Goal: Transaction & Acquisition: Purchase product/service

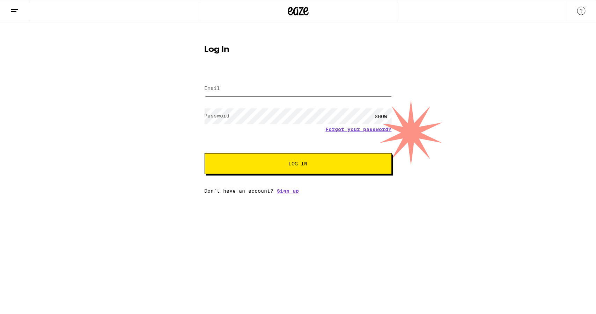
type input "[DOMAIN_NAME][EMAIL_ADDRESS][DOMAIN_NAME]"
click at [260, 165] on span "Log In" at bounding box center [298, 163] width 131 height 5
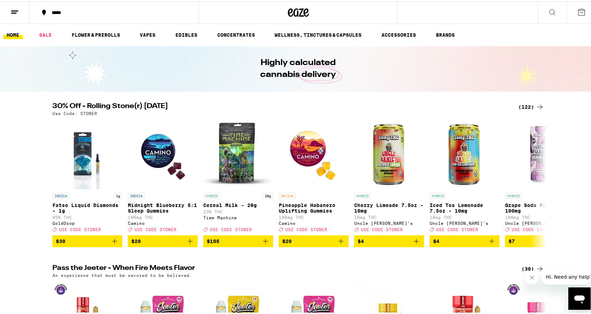
click at [531, 107] on div "(122)" at bounding box center [531, 105] width 26 height 8
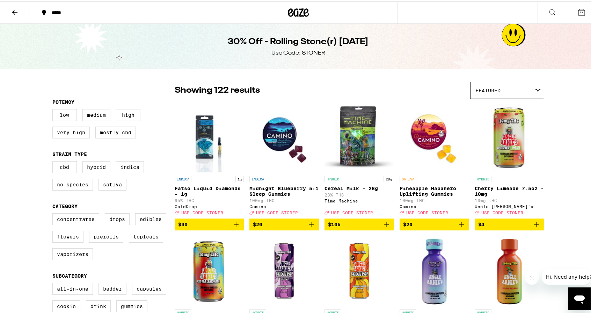
click at [482, 90] on span "Featured" at bounding box center [487, 89] width 25 height 6
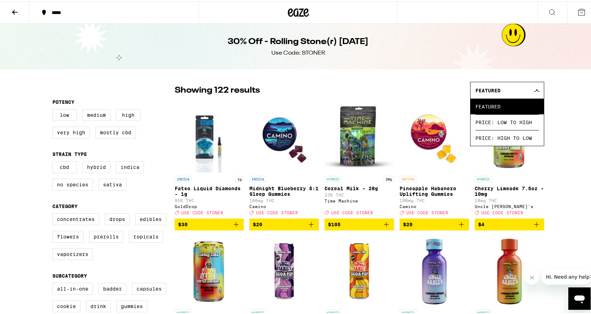
click at [11, 11] on icon at bounding box center [14, 11] width 8 height 8
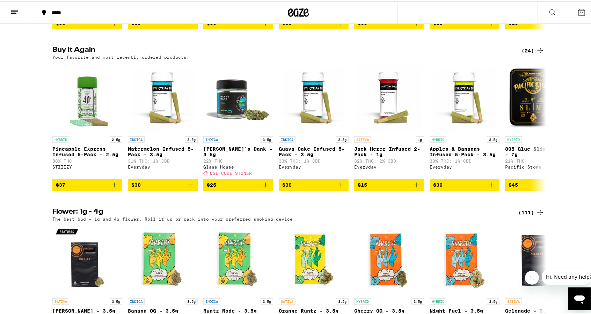
click at [527, 215] on div "(111)" at bounding box center [531, 211] width 26 height 8
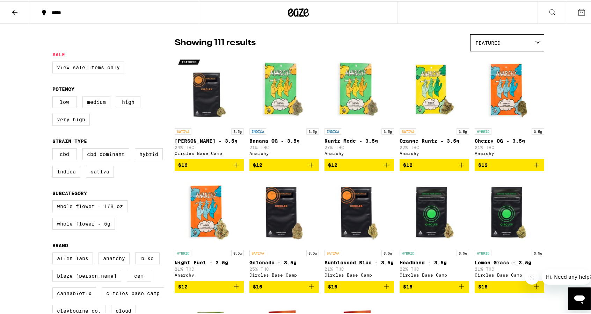
scroll to position [42, 0]
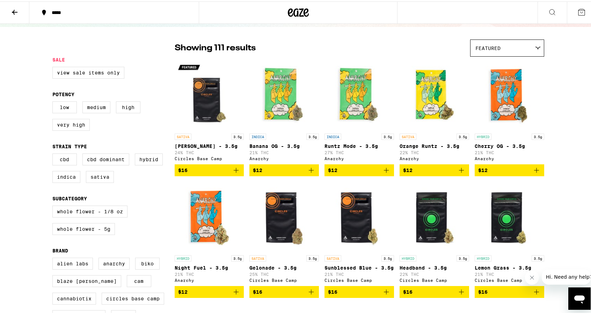
click at [15, 9] on icon at bounding box center [14, 11] width 8 height 8
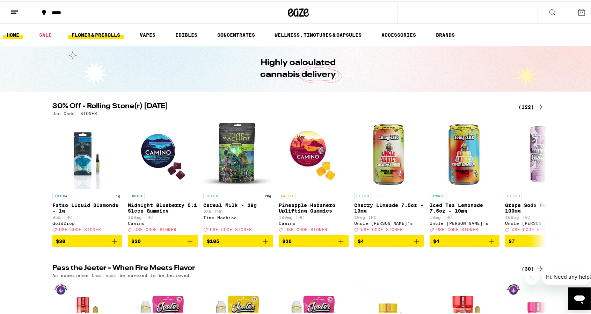
click at [94, 34] on link "FLOWER & PREROLLS" at bounding box center [96, 33] width 56 height 8
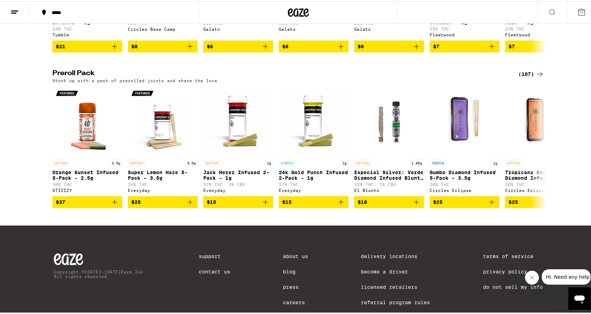
scroll to position [495, 0]
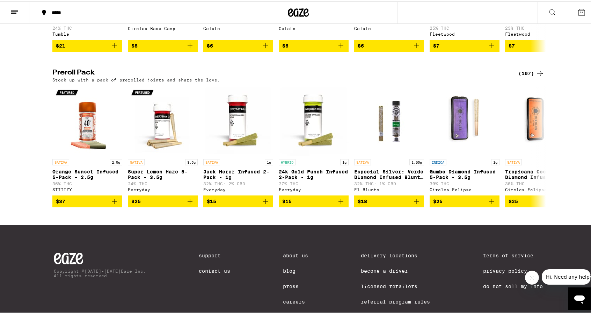
click at [530, 76] on div "(107)" at bounding box center [531, 72] width 26 height 8
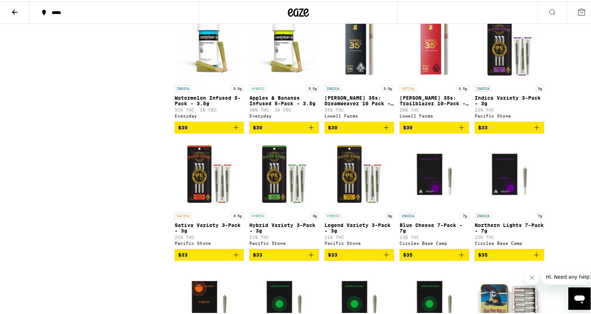
scroll to position [744, 0]
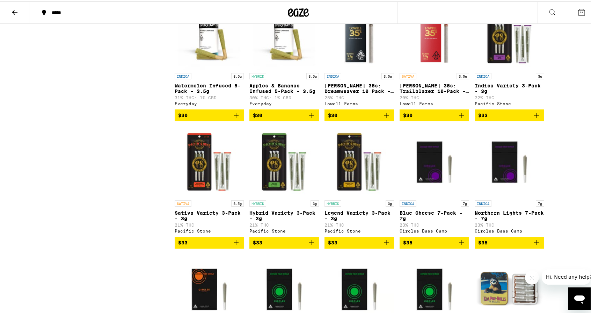
click at [234, 116] on icon "Add to bag" at bounding box center [236, 113] width 5 height 5
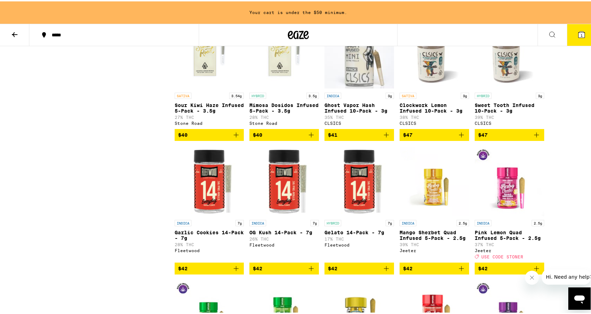
scroll to position [1890, 0]
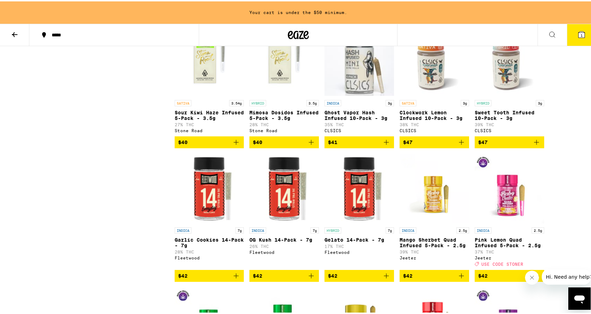
click at [534, 145] on icon "Add to bag" at bounding box center [536, 141] width 8 height 8
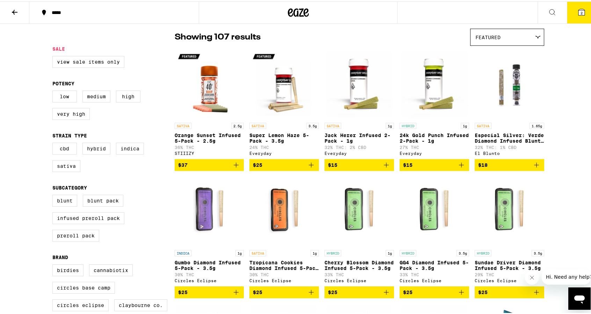
scroll to position [0, 0]
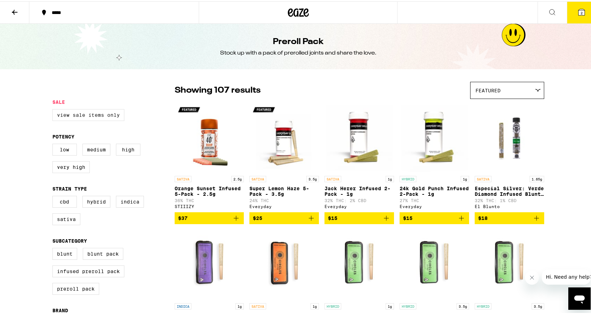
click at [80, 116] on label "View Sale Items Only" at bounding box center [88, 114] width 72 height 12
click at [54, 109] on input "View Sale Items Only" at bounding box center [54, 109] width 0 height 0
checkbox input "true"
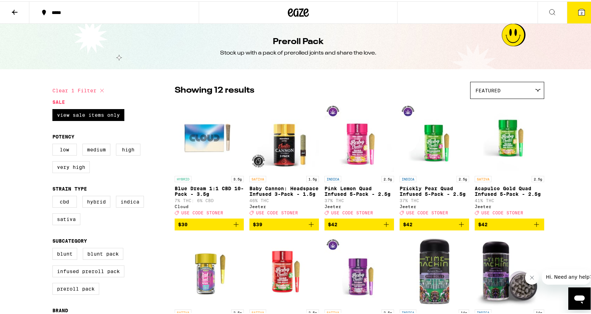
click at [579, 9] on icon at bounding box center [581, 11] width 6 height 6
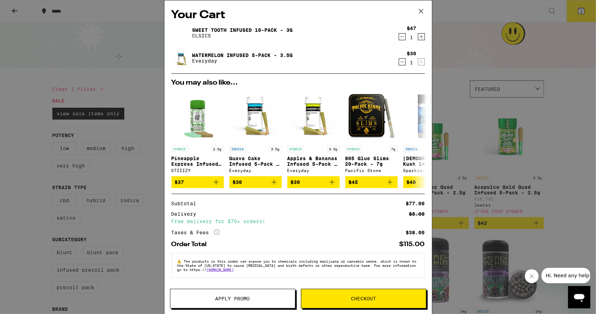
click at [399, 64] on icon "Decrement" at bounding box center [402, 62] width 6 height 8
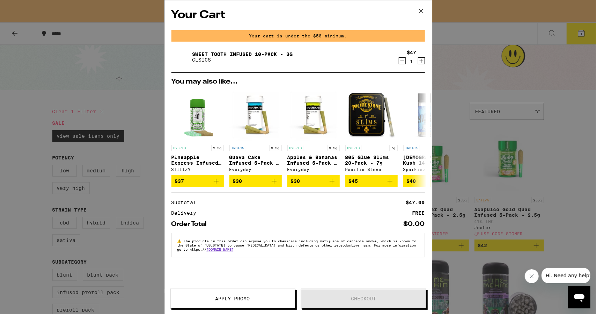
click at [402, 63] on icon "Decrement" at bounding box center [402, 61] width 6 height 8
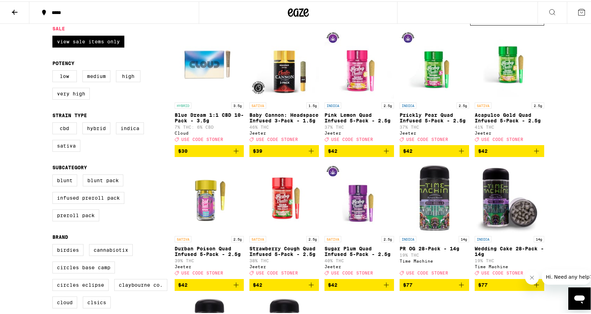
scroll to position [75, 0]
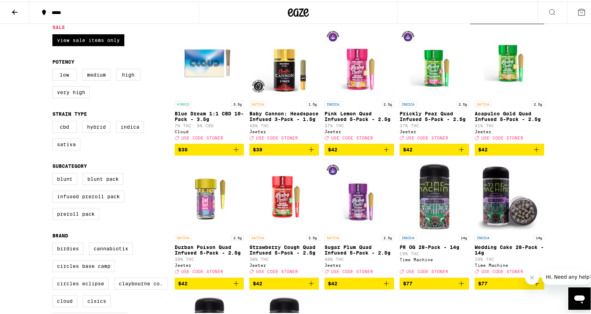
click at [307, 286] on icon "Add to bag" at bounding box center [311, 282] width 8 height 8
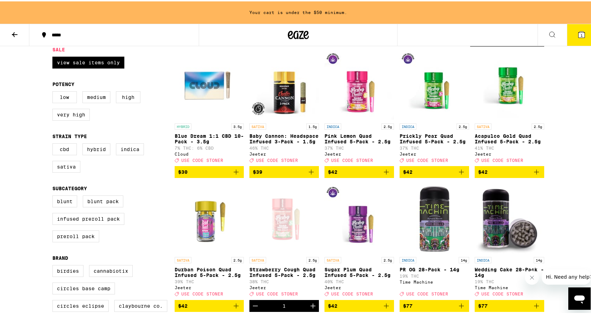
scroll to position [97, 0]
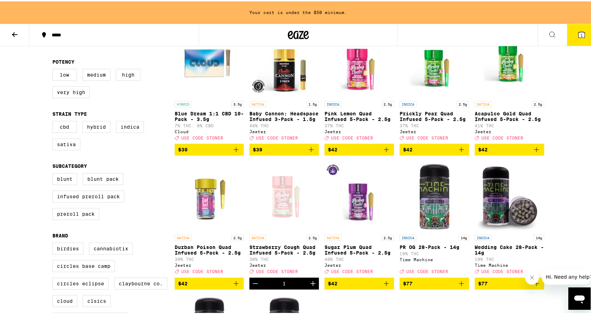
click at [460, 152] on icon "Add to bag" at bounding box center [461, 148] width 8 height 8
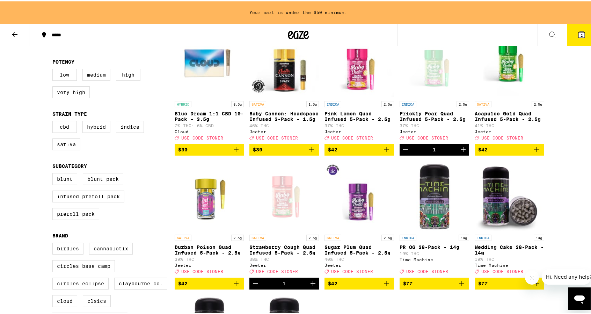
scroll to position [75, 0]
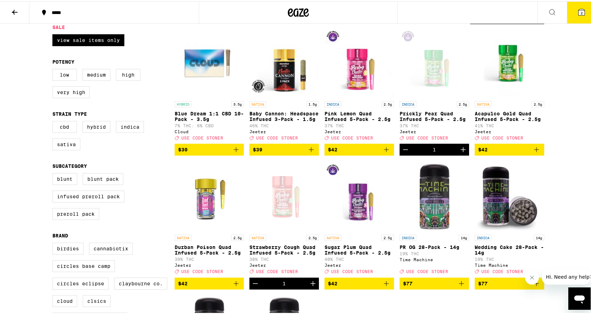
click at [577, 14] on icon at bounding box center [581, 11] width 8 height 8
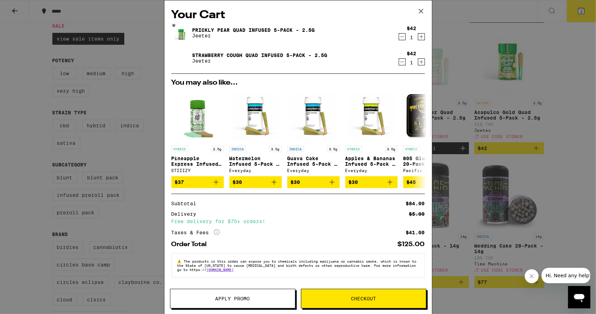
click at [219, 235] on icon "More Info" at bounding box center [217, 232] width 6 height 6
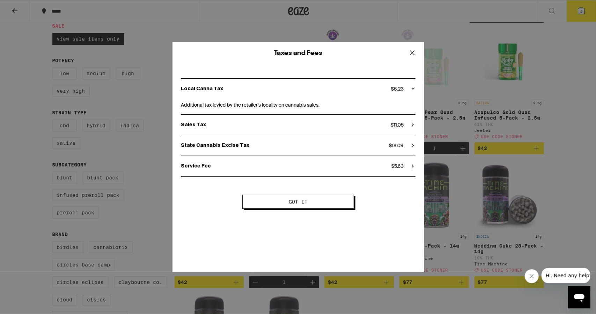
click at [413, 53] on icon at bounding box center [412, 52] width 10 height 10
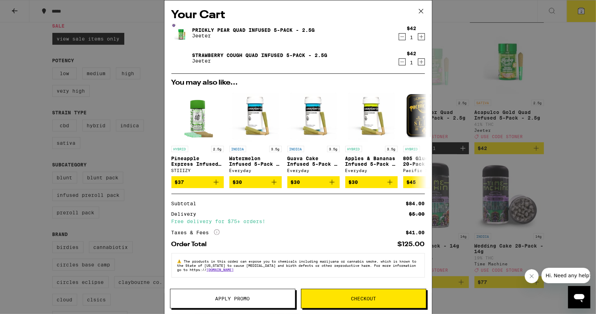
click at [230, 310] on div "Apply Promo Checkout" at bounding box center [297, 300] width 267 height 25
click at [232, 299] on span "Apply Promo" at bounding box center [232, 298] width 35 height 5
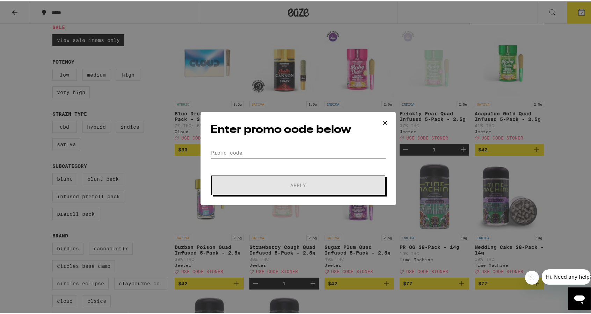
click at [248, 151] on input "Promo Code" at bounding box center [298, 151] width 175 height 10
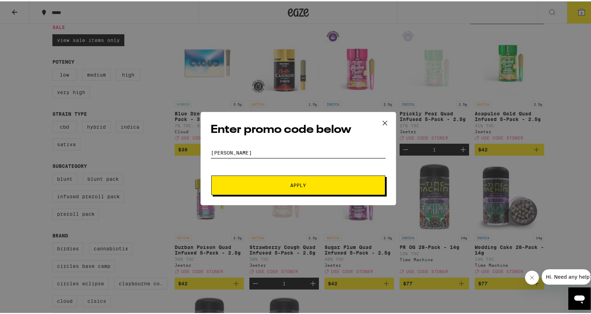
type input "[PERSON_NAME]"
click at [272, 181] on span "Apply" at bounding box center [298, 183] width 126 height 5
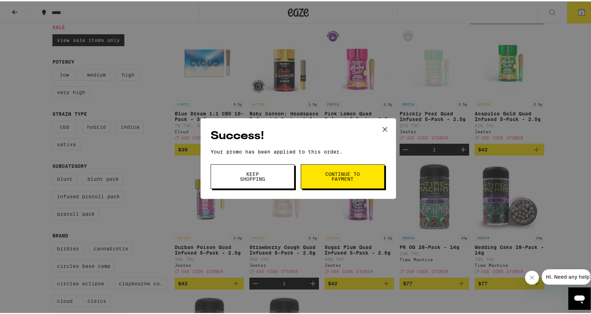
click at [315, 183] on button "Continue to payment" at bounding box center [343, 175] width 84 height 24
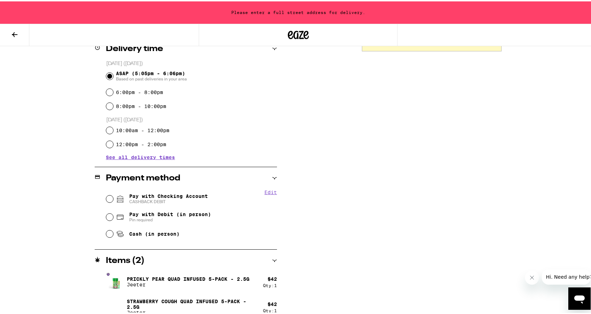
scroll to position [188, 0]
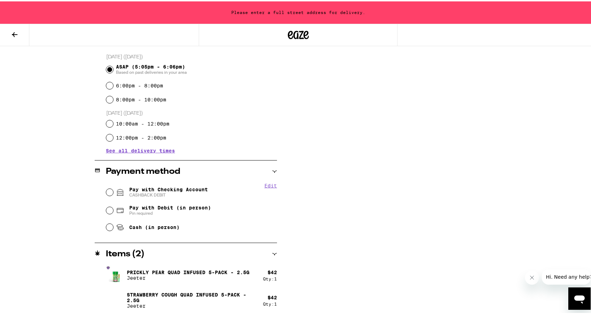
click at [531, 280] on button "Close message from company" at bounding box center [531, 277] width 14 height 14
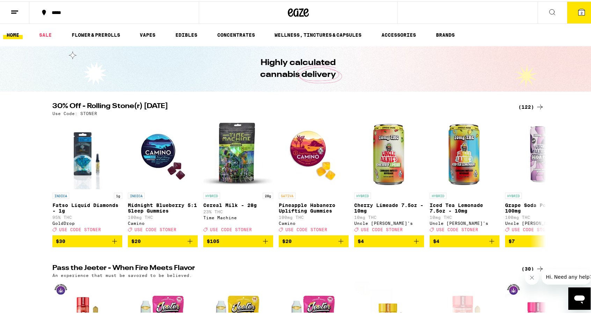
click at [578, 9] on icon at bounding box center [581, 11] width 6 height 6
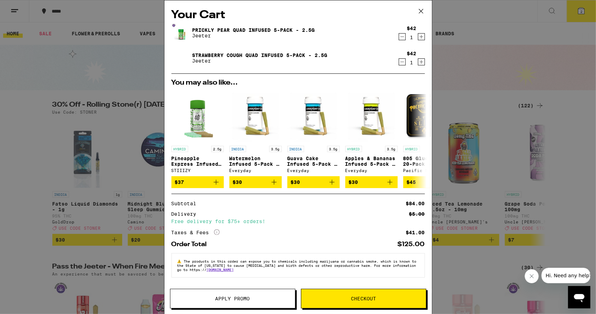
click at [399, 37] on icon "Decrement" at bounding box center [402, 36] width 6 height 8
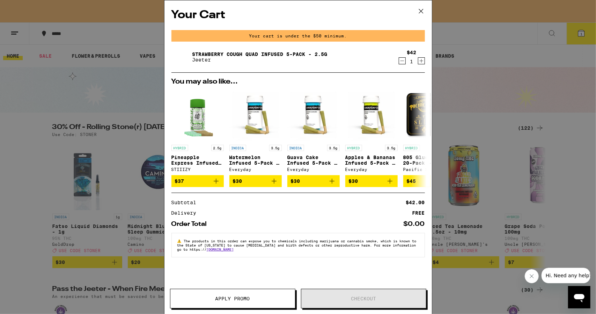
click at [418, 8] on icon at bounding box center [421, 11] width 10 height 10
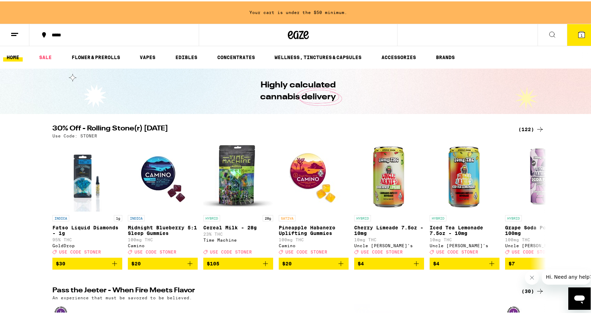
click at [527, 125] on div "(122)" at bounding box center [531, 128] width 26 height 8
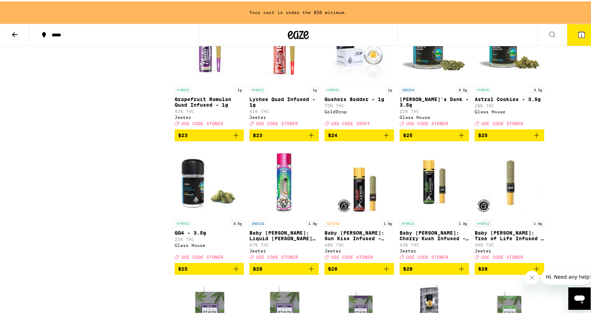
scroll to position [1582, 0]
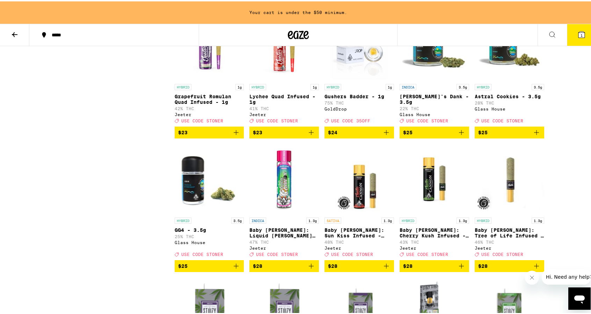
click at [534, 135] on icon "Add to bag" at bounding box center [536, 131] width 8 height 8
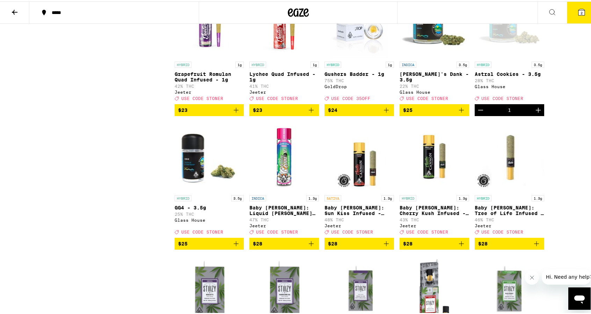
scroll to position [1560, 0]
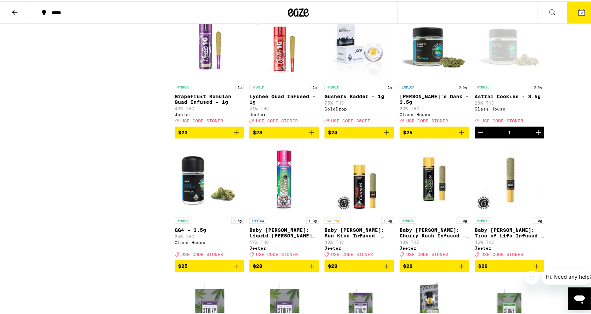
click at [579, 7] on icon at bounding box center [581, 11] width 8 height 8
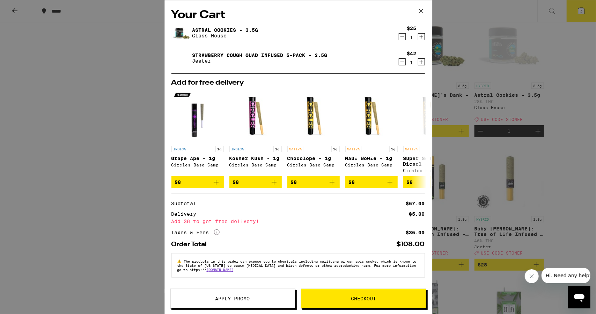
click at [421, 9] on icon at bounding box center [421, 11] width 10 height 10
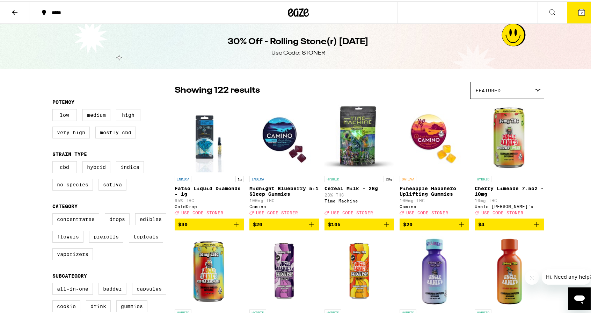
click at [578, 12] on icon at bounding box center [581, 11] width 6 height 6
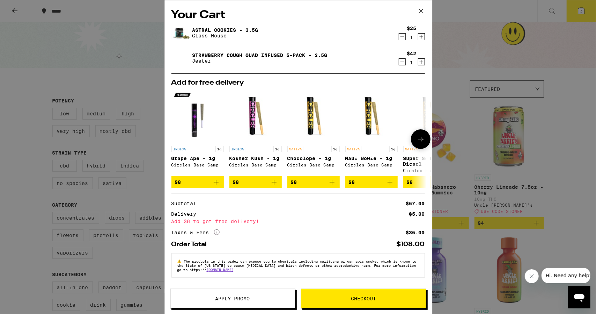
click at [417, 139] on icon at bounding box center [421, 139] width 8 height 8
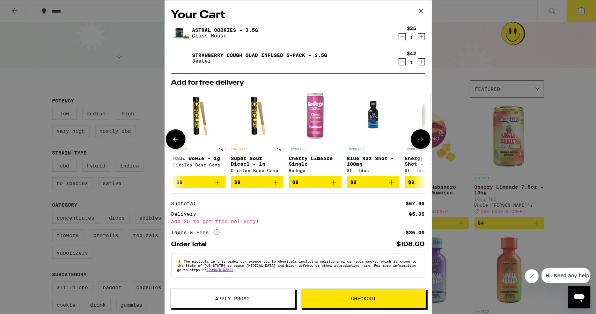
click at [417, 139] on icon at bounding box center [421, 139] width 8 height 8
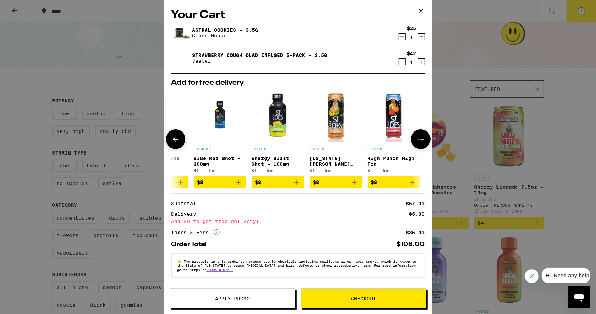
scroll to position [0, 331]
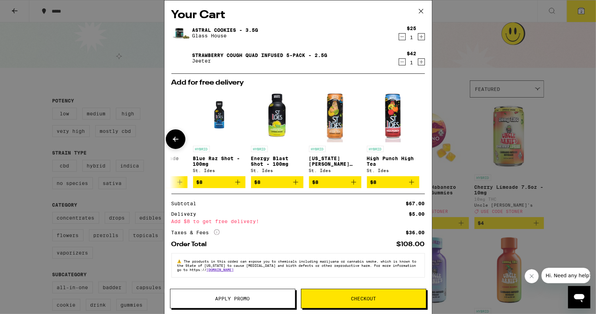
click at [417, 139] on div at bounding box center [421, 139] width 20 height 20
click at [173, 143] on icon at bounding box center [175, 139] width 8 height 8
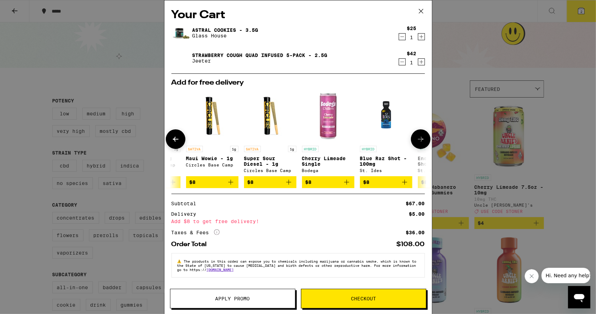
click at [173, 143] on icon at bounding box center [175, 139] width 8 height 8
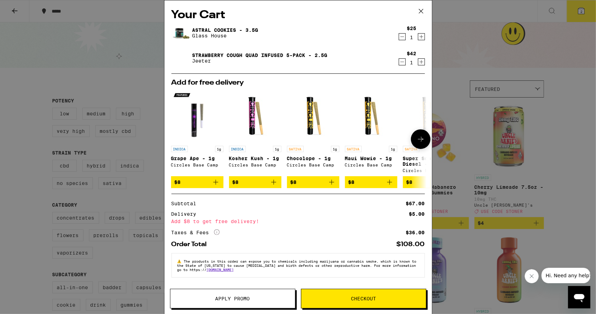
scroll to position [0, 0]
click at [273, 184] on icon "Add to bag" at bounding box center [274, 182] width 8 height 8
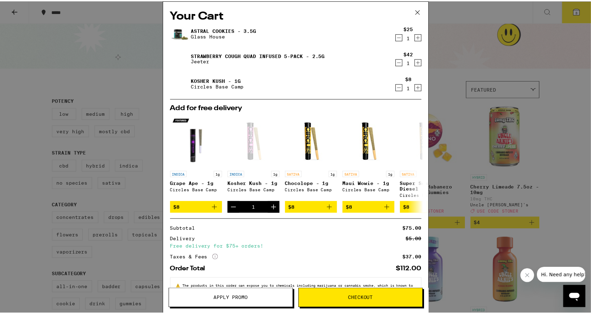
scroll to position [27, 0]
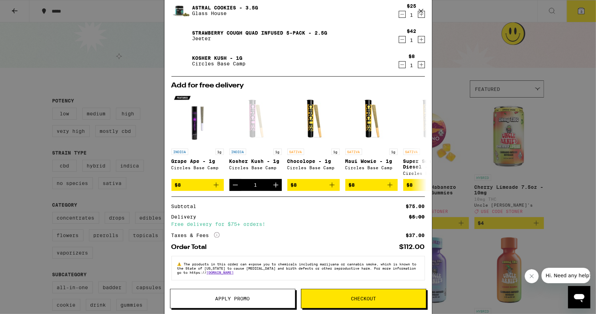
click at [229, 298] on span "Apply Promo" at bounding box center [232, 298] width 35 height 5
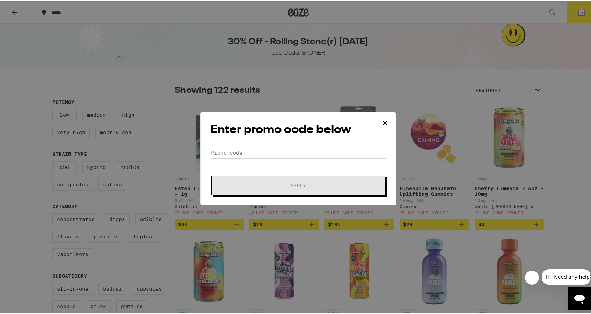
click at [240, 153] on input "Promo Code" at bounding box center [298, 151] width 175 height 10
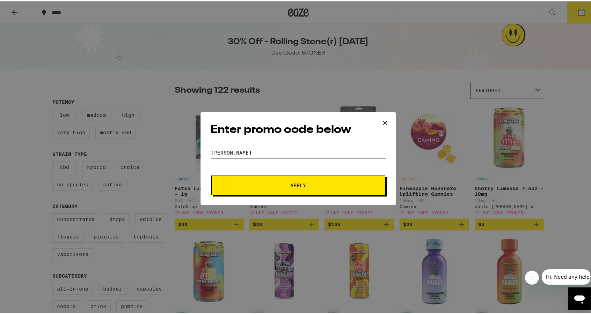
type input "[PERSON_NAME]"
click at [270, 185] on span "Apply" at bounding box center [298, 183] width 126 height 5
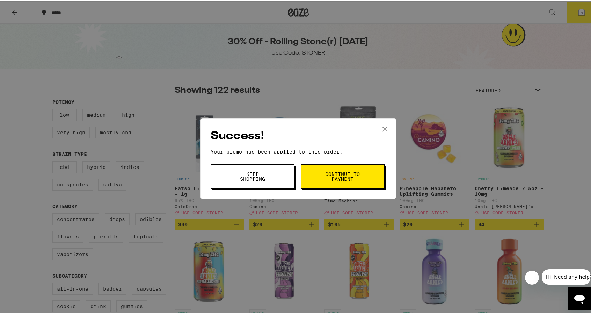
click at [325, 175] on span "Continue to payment" at bounding box center [343, 175] width 36 height 10
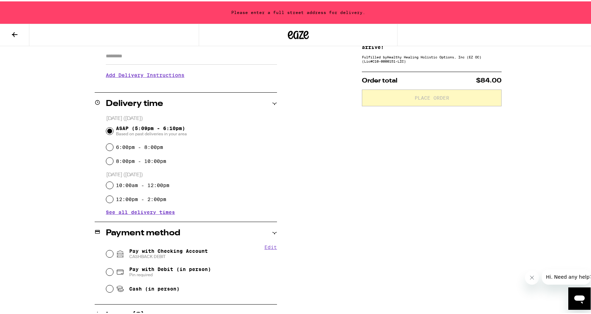
scroll to position [213, 0]
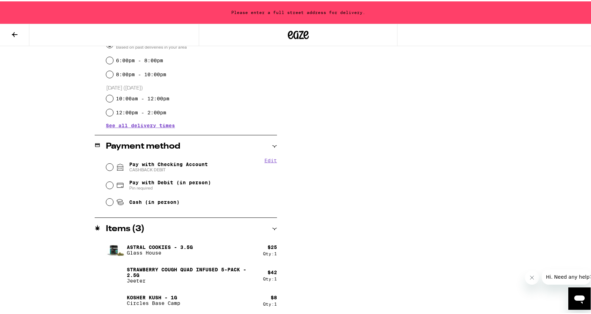
click at [531, 275] on icon "Close message from company" at bounding box center [532, 277] width 6 height 6
drag, startPoint x: 589, startPoint y: 162, endPoint x: 569, endPoint y: 86, distance: 78.7
click at [569, 86] on div "**********" at bounding box center [298, 50] width 596 height 527
click at [16, 34] on icon at bounding box center [14, 33] width 8 height 8
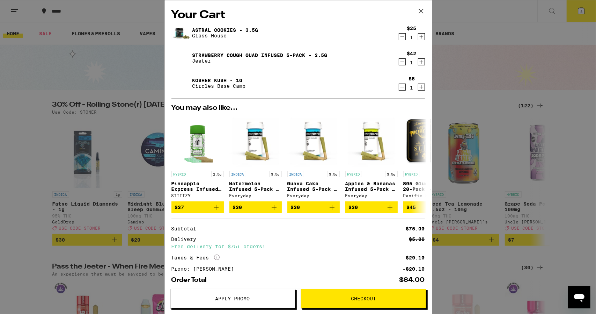
click at [399, 90] on icon "Decrement" at bounding box center [402, 87] width 6 height 8
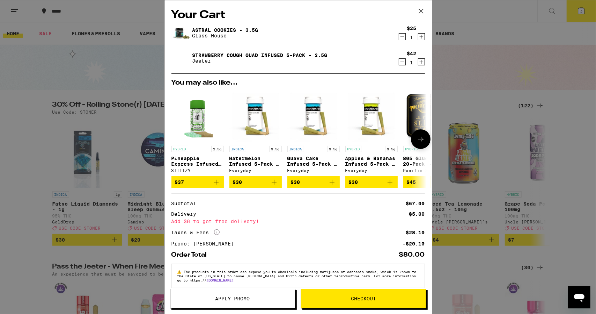
click at [418, 140] on icon at bounding box center [421, 139] width 8 height 8
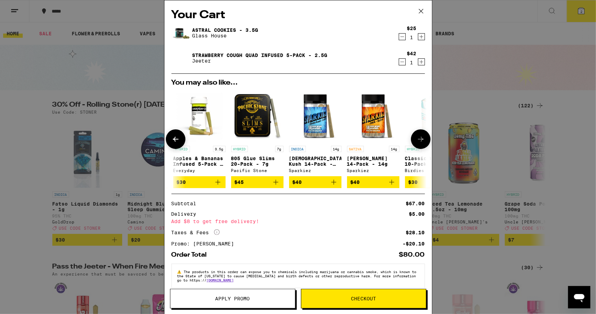
click at [418, 140] on icon at bounding box center [421, 139] width 8 height 8
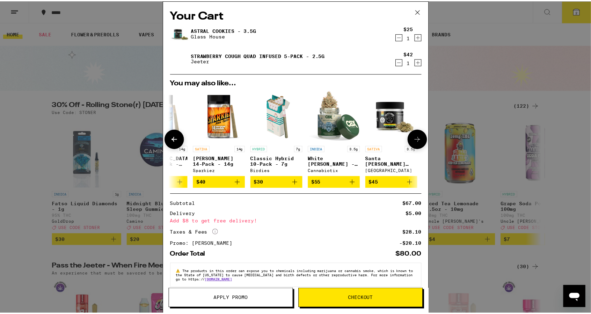
scroll to position [0, 331]
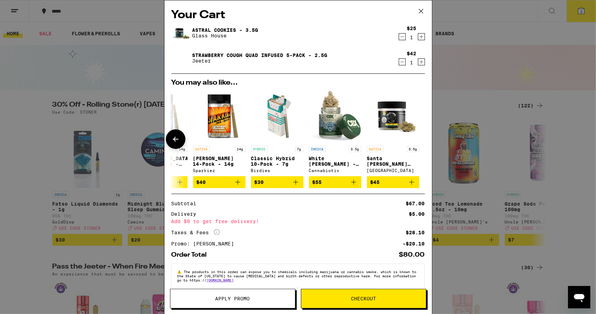
click at [418, 140] on div at bounding box center [421, 139] width 20 height 20
click at [423, 12] on icon at bounding box center [421, 11] width 10 height 10
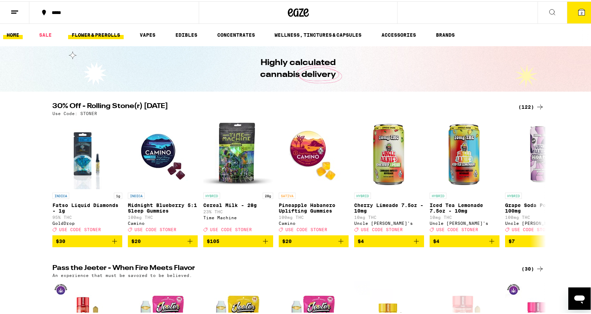
click at [93, 31] on link "FLOWER & PREROLLS" at bounding box center [96, 33] width 56 height 8
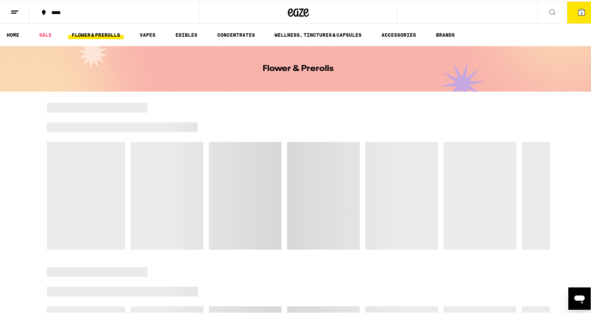
click at [95, 34] on link "FLOWER & PREROLLS" at bounding box center [96, 33] width 56 height 8
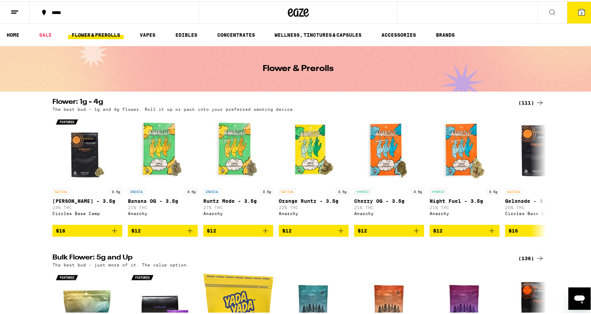
click at [95, 34] on link "FLOWER & PREROLLS" at bounding box center [96, 33] width 56 height 8
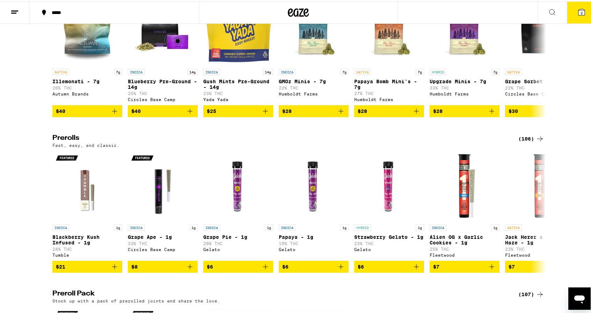
scroll to position [369, 0]
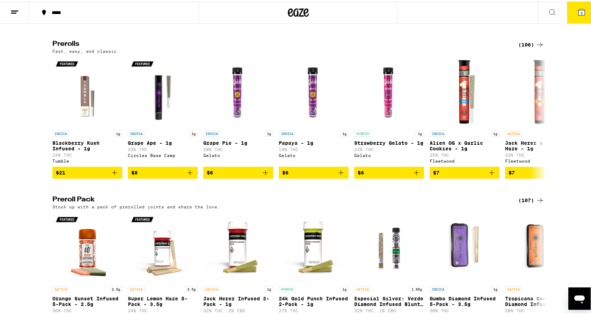
click at [526, 47] on div "(106)" at bounding box center [531, 43] width 26 height 8
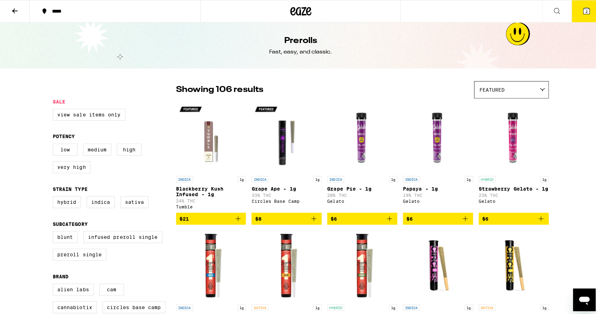
scroll to position [162, 0]
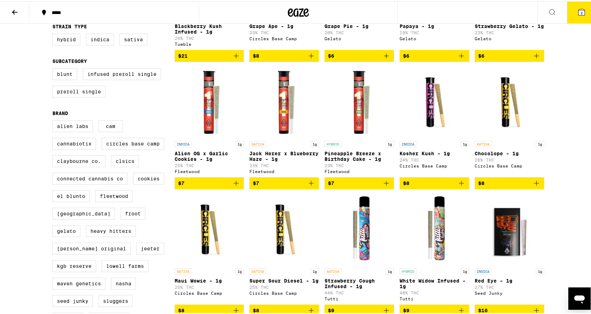
click at [461, 186] on icon "Add to bag" at bounding box center [461, 181] width 8 height 8
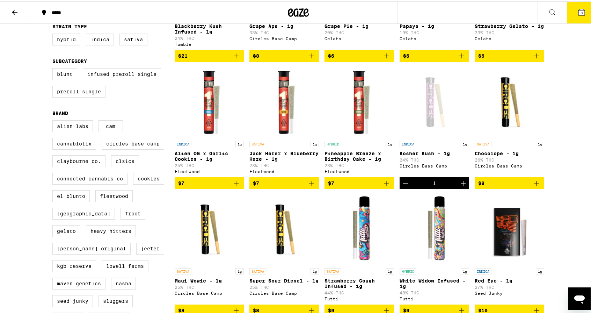
click at [579, 11] on icon at bounding box center [581, 11] width 6 height 6
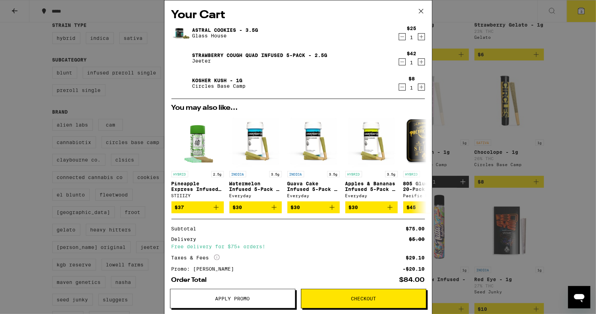
click at [345, 296] on span "Checkout" at bounding box center [363, 298] width 125 height 5
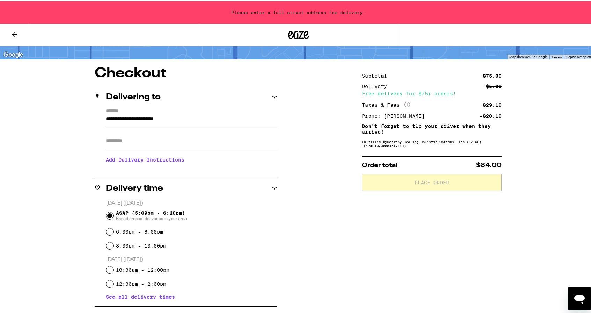
scroll to position [32, 0]
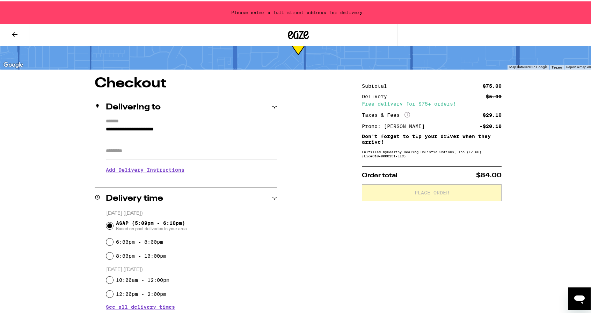
click at [170, 127] on input "**********" at bounding box center [191, 130] width 171 height 12
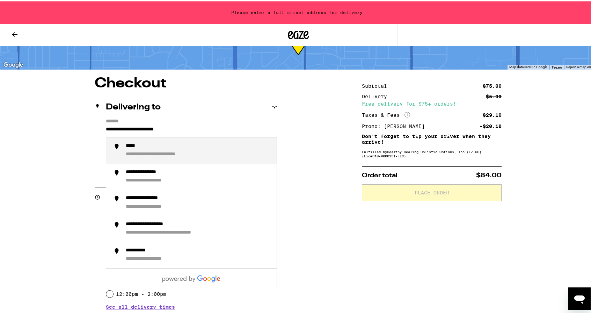
drag, startPoint x: 197, startPoint y: 127, endPoint x: 61, endPoint y: 143, distance: 137.1
click at [61, 143] on div "**********" at bounding box center [298, 285] width 503 height 420
click at [155, 150] on div "**********" at bounding box center [198, 148] width 145 height 15
type input "**********"
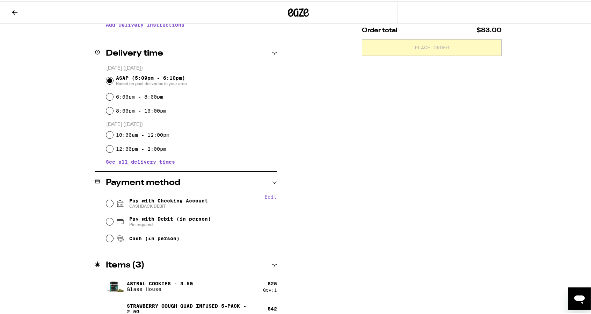
scroll to position [191, 0]
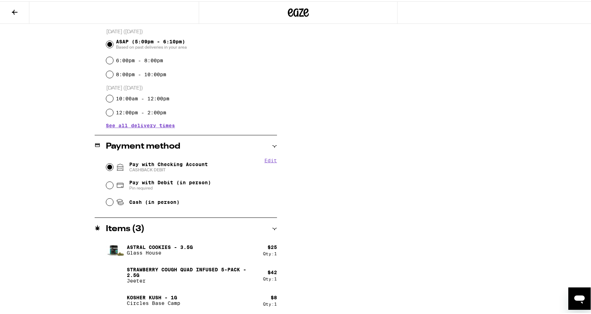
click at [106, 168] on input "Pay with Checking Account CASHBACK DEBIT" at bounding box center [109, 165] width 7 height 7
radio input "true"
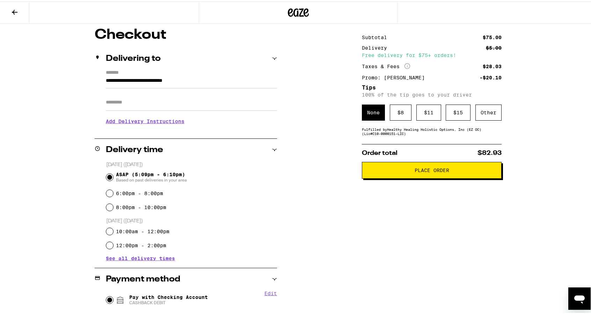
scroll to position [0, 0]
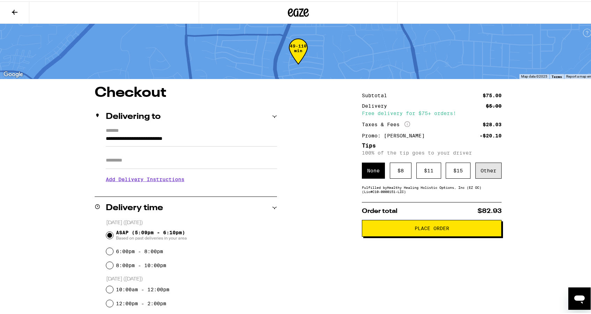
click at [488, 169] on div "Other" at bounding box center [488, 169] width 26 height 16
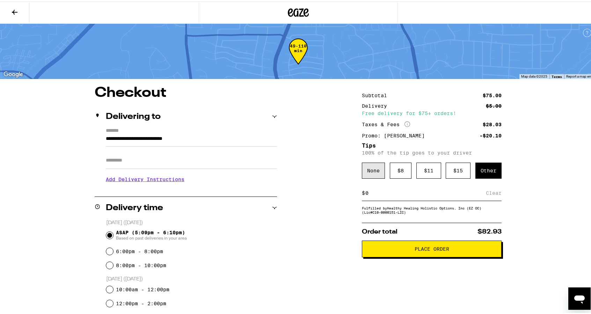
click at [374, 169] on div "None" at bounding box center [373, 169] width 23 height 16
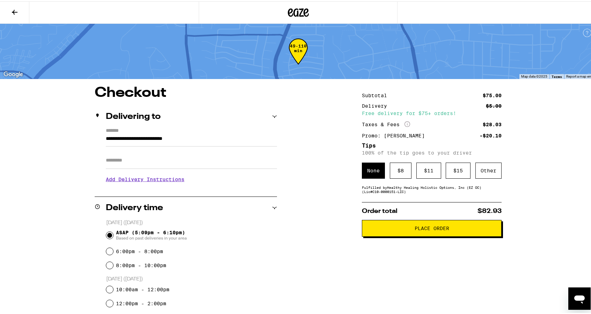
scroll to position [91, 0]
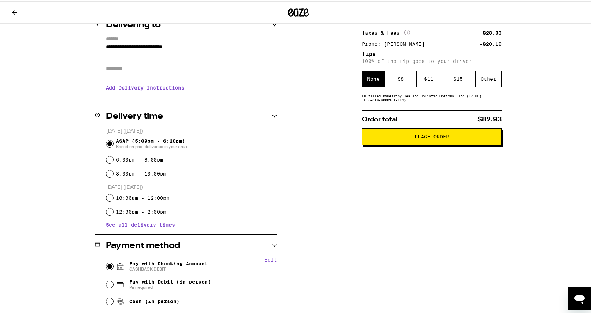
click at [267, 260] on button "Edit" at bounding box center [270, 258] width 13 height 6
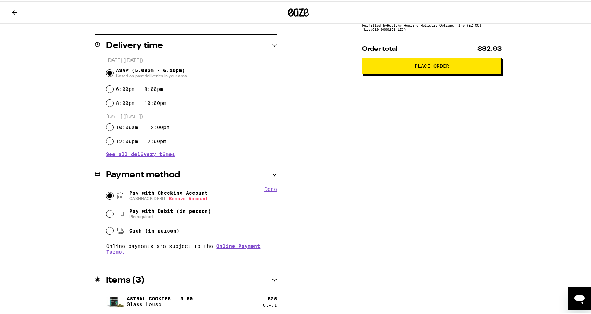
scroll to position [210, 0]
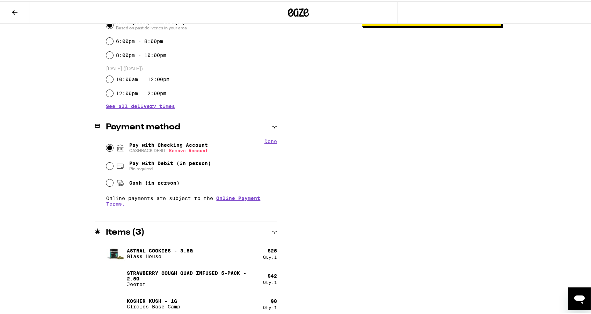
click at [268, 139] on button "Done" at bounding box center [270, 140] width 13 height 6
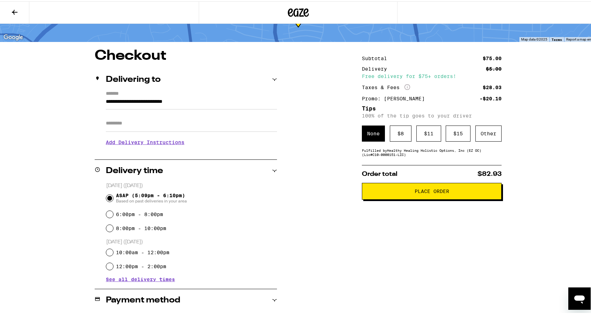
scroll to position [36, 0]
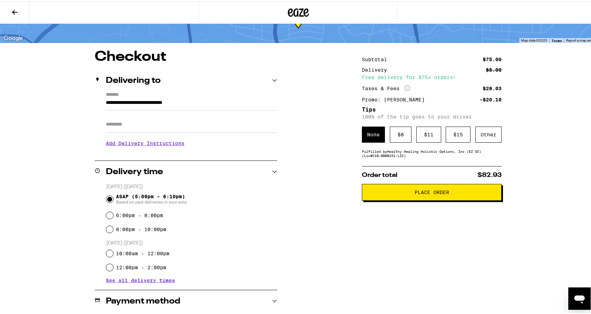
click at [440, 199] on button "Place Order" at bounding box center [432, 190] width 140 height 17
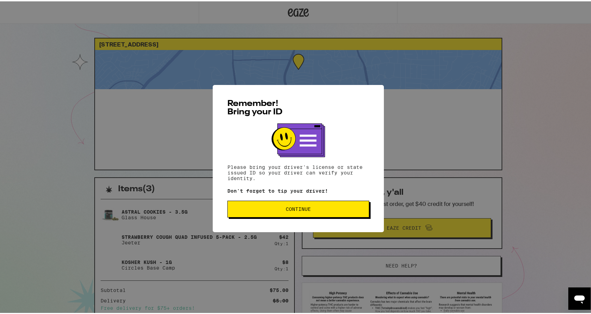
click at [302, 208] on span "Continue" at bounding box center [298, 207] width 25 height 5
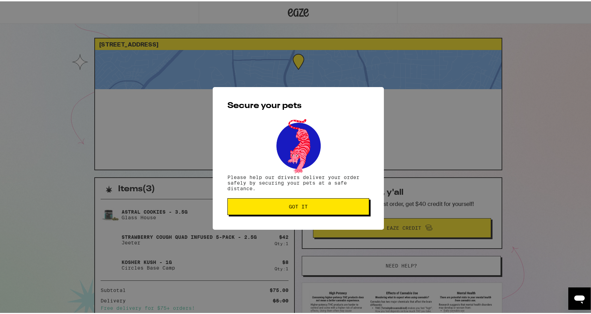
click at [302, 207] on span "Got it" at bounding box center [298, 205] width 19 height 5
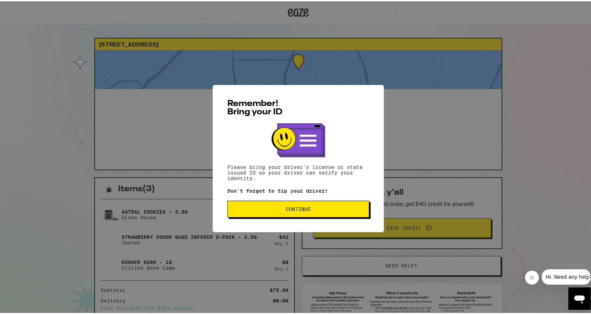
click at [303, 207] on span "Continue" at bounding box center [298, 207] width 25 height 5
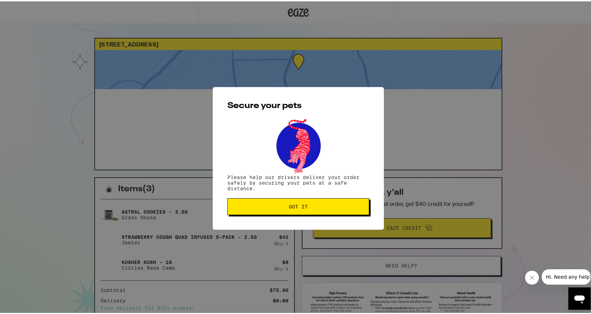
click at [303, 207] on span "Got it" at bounding box center [298, 205] width 19 height 5
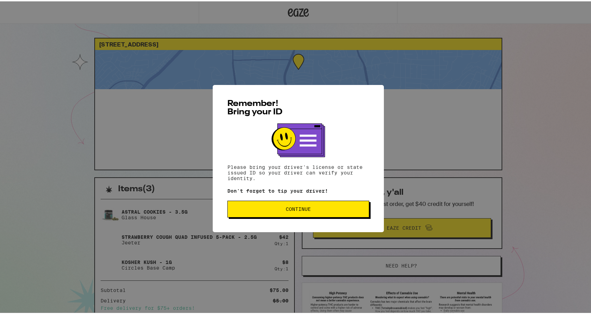
click at [290, 209] on span "Continue" at bounding box center [298, 207] width 25 height 5
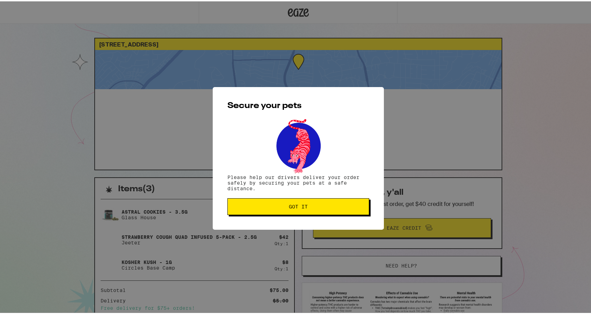
click at [290, 207] on span "Got it" at bounding box center [298, 205] width 19 height 5
